Goal: Check status: Check status

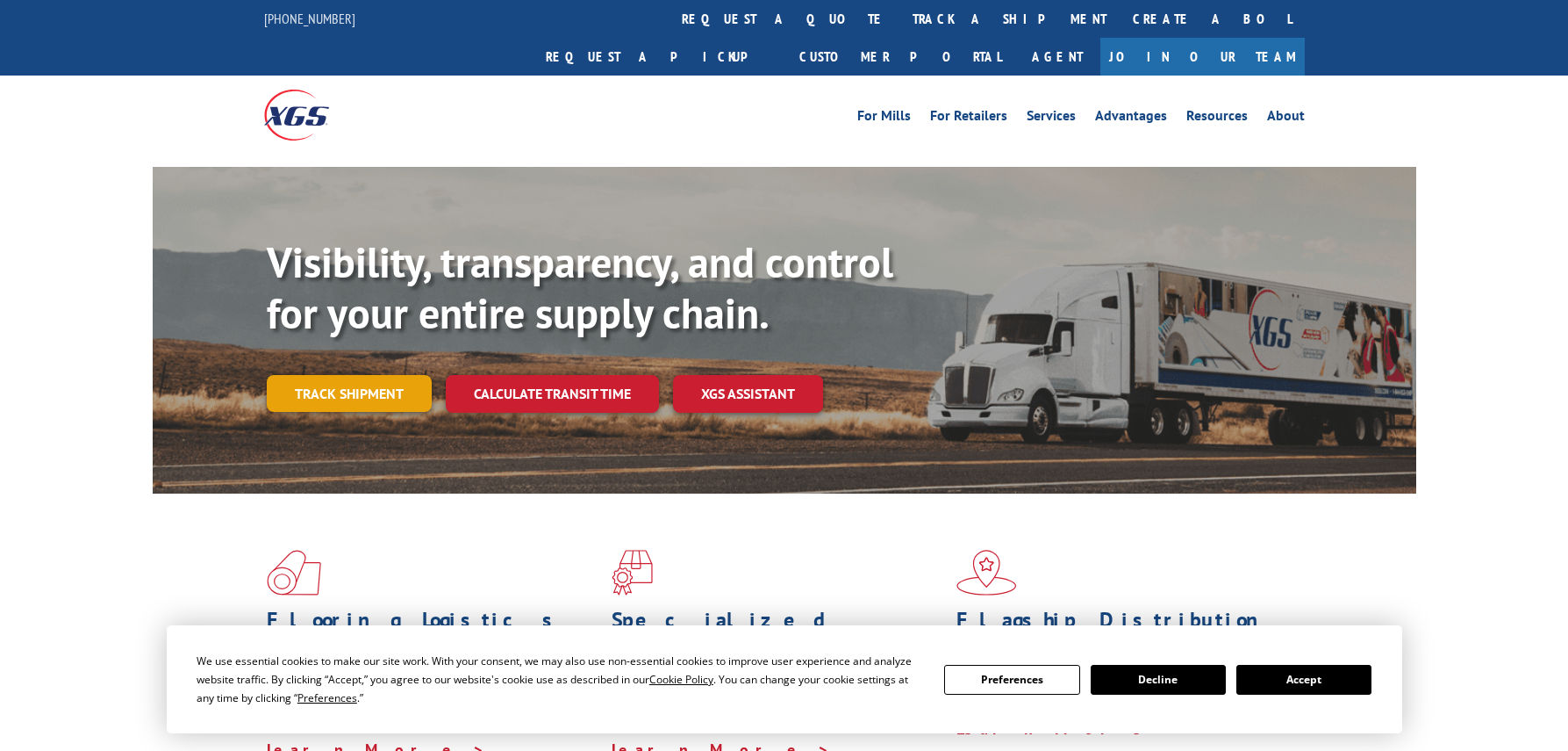
click at [361, 375] on link "Track shipment" at bounding box center [348, 393] width 165 height 37
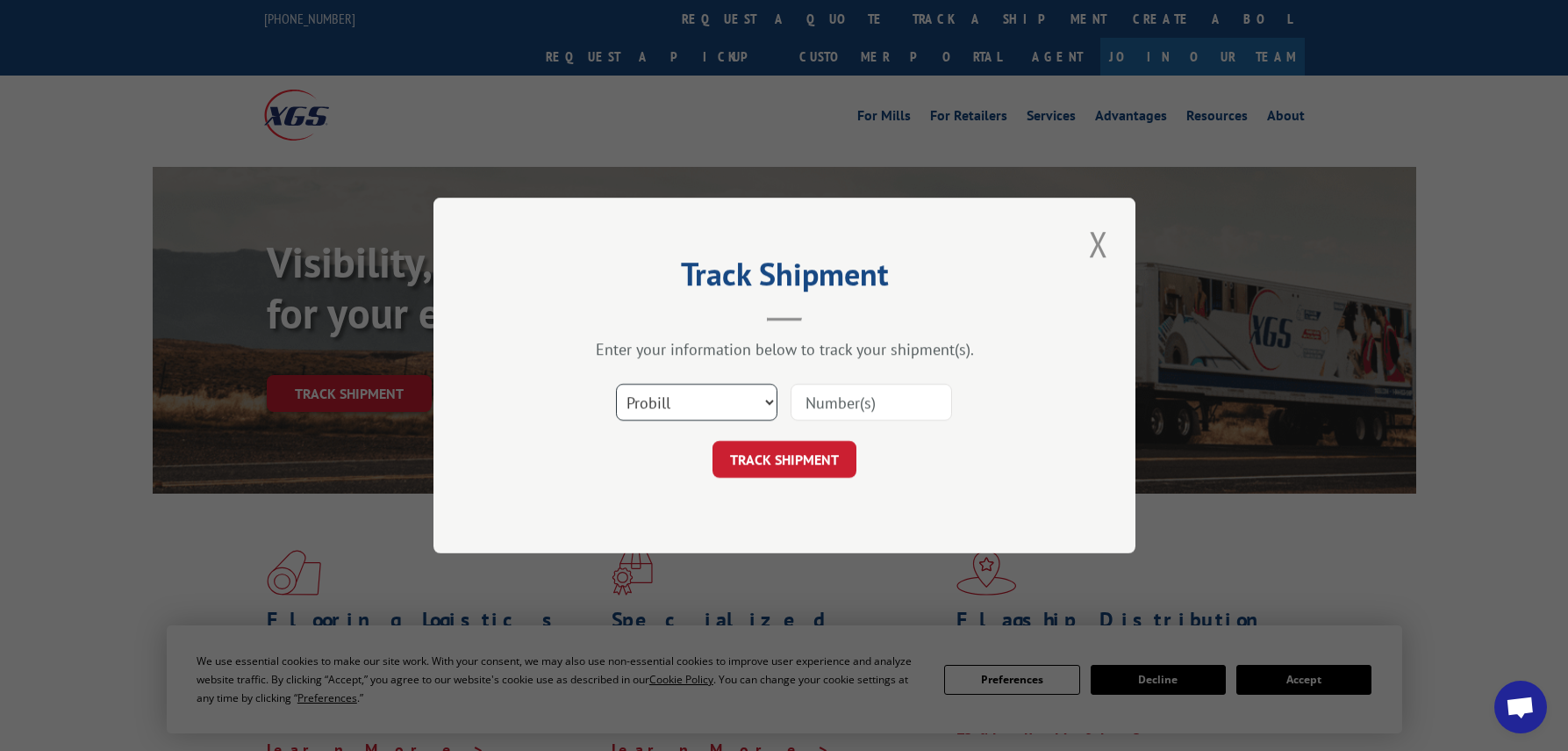
click at [714, 399] on select "Select category... Probill BOL PO" at bounding box center [696, 402] width 161 height 37
select select "bol"
click at [616, 383] on select "Select category... Probill BOL PO" at bounding box center [696, 402] width 161 height 37
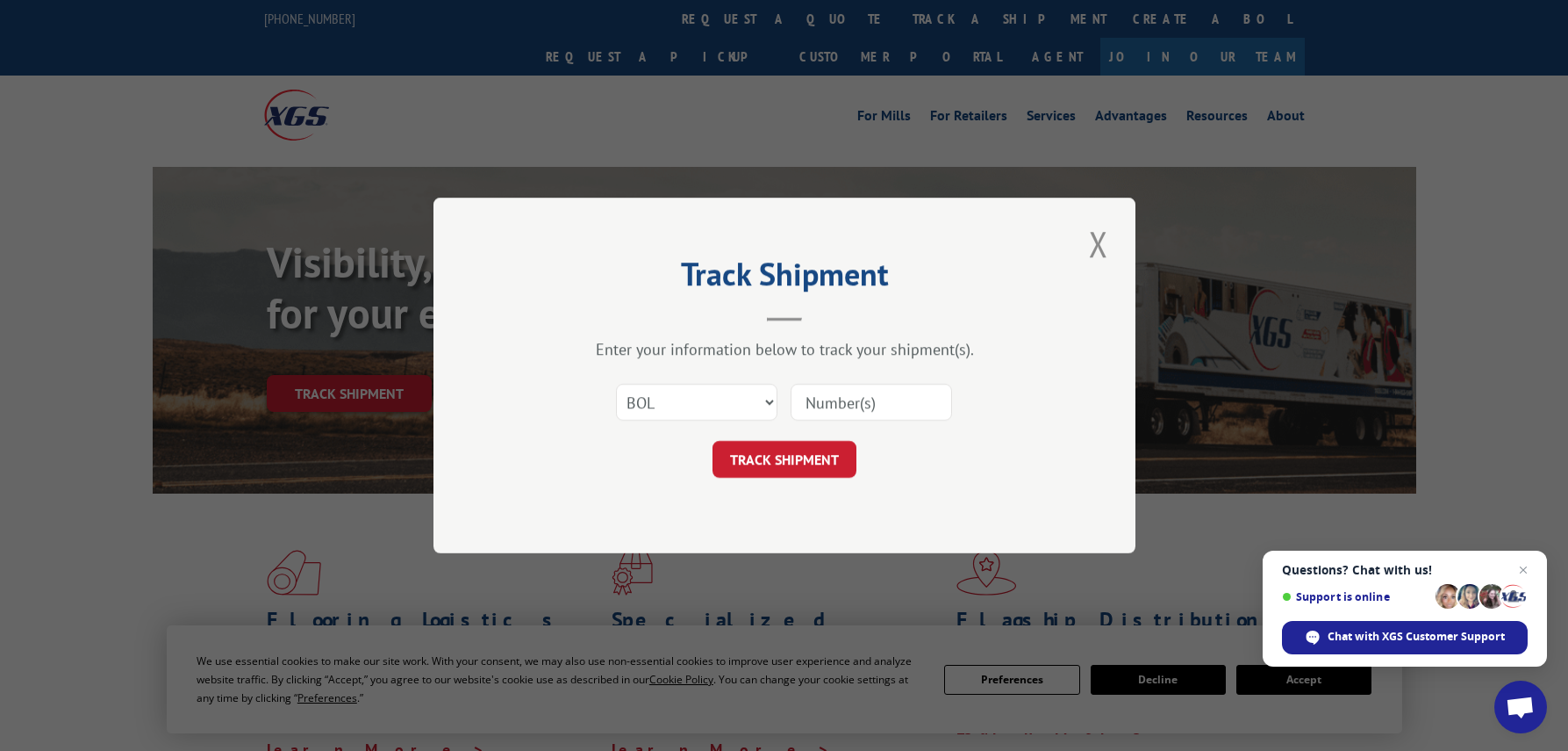
paste input "1ZE96R110329405531"
type input "1ZE96R110329405531"
click at [828, 454] on button "TRACK SHIPMENT" at bounding box center [784, 459] width 144 height 37
